Goal: Navigation & Orientation: Find specific page/section

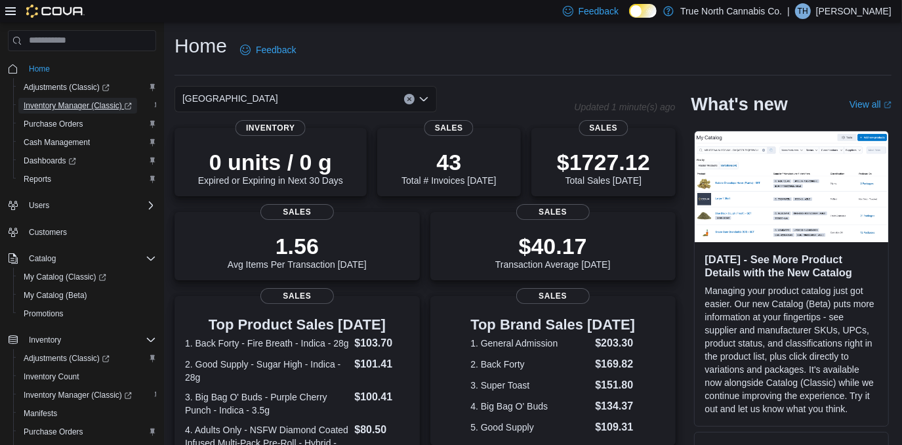
click at [70, 106] on span "Inventory Manager (Classic)" at bounding box center [78, 105] width 108 height 10
click at [58, 88] on span "Adjustments (Classic)" at bounding box center [67, 87] width 86 height 10
